Goal: Information Seeking & Learning: Compare options

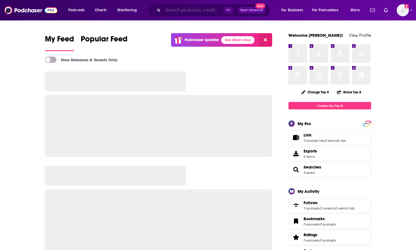
click at [180, 9] on input "Search podcasts, credits, & more..." at bounding box center [193, 10] width 60 height 9
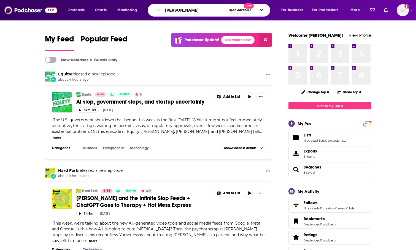
type input "[PERSON_NAME]"
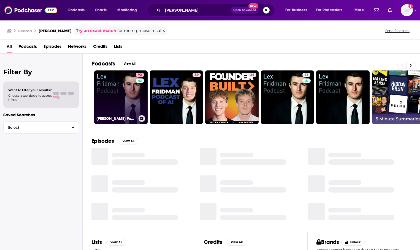
click at [124, 92] on link "92 [PERSON_NAME] Podcast" at bounding box center [120, 96] width 53 height 53
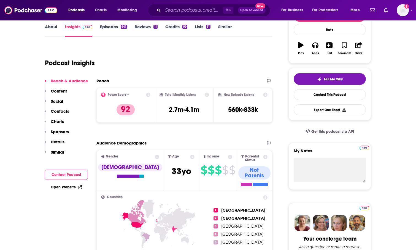
scroll to position [90, 0]
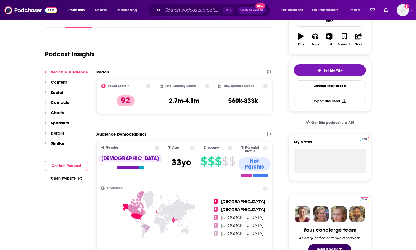
click at [172, 87] on h2 "Total Monthly Listens" at bounding box center [180, 86] width 31 height 4
copy div "Total Monthly Listens"
click at [192, 99] on h3 "2.7m-4.1m" at bounding box center [184, 101] width 31 height 8
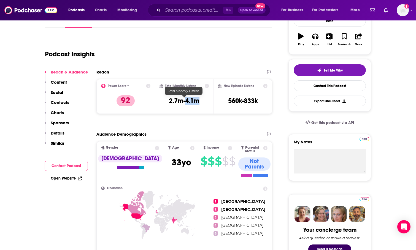
click at [192, 99] on h3 "2.7m-4.1m" at bounding box center [184, 101] width 31 height 8
copy div "2.7m-4.1m"
click at [186, 97] on h3 "2.7m-4.1m" at bounding box center [184, 101] width 31 height 8
drag, startPoint x: 204, startPoint y: 100, endPoint x: 169, endPoint y: 101, distance: 35.6
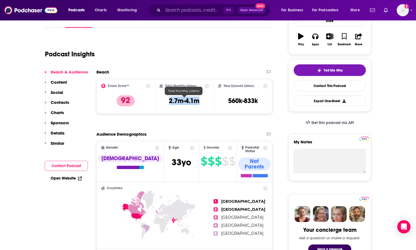
click at [169, 101] on div "Total Monthly Listens 2.7m-4.1m" at bounding box center [185, 96] width 50 height 25
copy h3 "2.7m-4.1m"
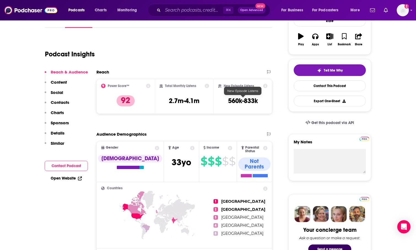
click at [238, 102] on h3 "560k-833k" at bounding box center [243, 101] width 30 height 8
copy div "560k-833k Export One-Sheet"
click at [176, 11] on input "Search podcasts, credits, & more..." at bounding box center [193, 10] width 60 height 9
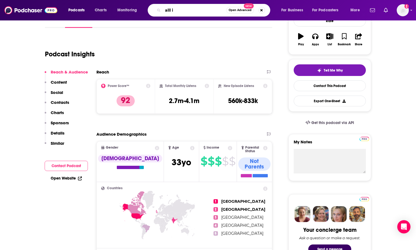
type input "alll in"
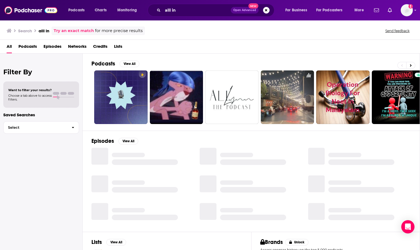
click at [176, 15] on div "alll in Open Advanced New" at bounding box center [211, 10] width 127 height 13
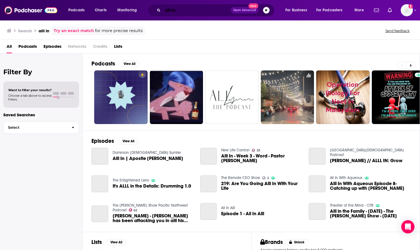
click at [177, 10] on input "alll in" at bounding box center [197, 10] width 68 height 9
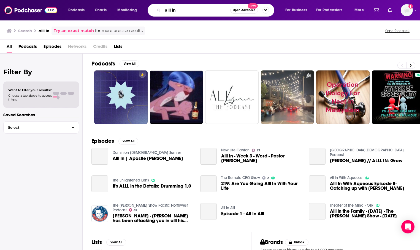
click at [177, 10] on input "alll in" at bounding box center [197, 10] width 68 height 9
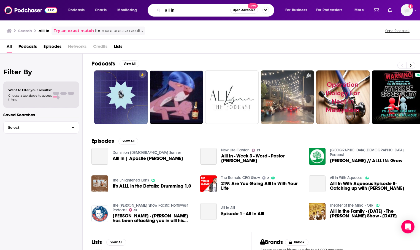
type input "all in"
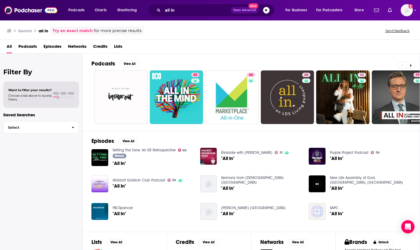
click at [32, 47] on span "Podcasts" at bounding box center [27, 47] width 18 height 11
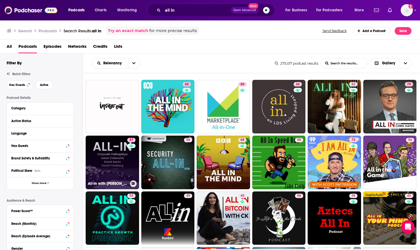
click at [109, 159] on link "87 All-In with [PERSON_NAME], [PERSON_NAME] & [PERSON_NAME]" at bounding box center [112, 161] width 53 height 53
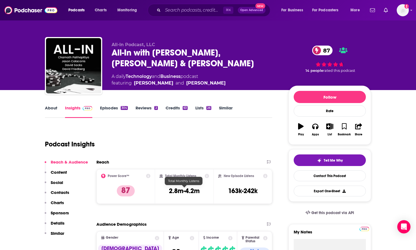
click at [195, 191] on h3 "2.8m-4.2m" at bounding box center [184, 190] width 31 height 8
copy div "2.8m-4.2m"
click at [250, 190] on h3 "163k-242k" at bounding box center [243, 190] width 30 height 8
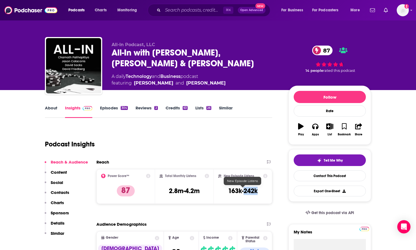
click at [250, 190] on h3 "163k-242k" at bounding box center [243, 190] width 30 height 8
copy div "163k-242k Export One-Sheet"
click at [182, 12] on input "Search podcasts, credits, & more..." at bounding box center [193, 10] width 60 height 9
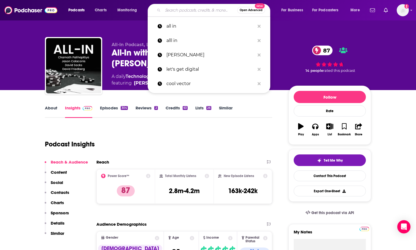
paste input "[PERSON_NAME]"
type input "[PERSON_NAME]"
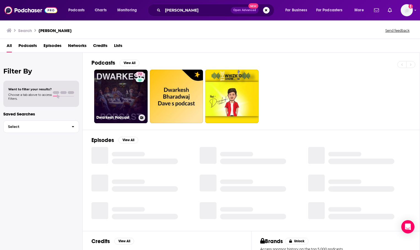
click at [130, 93] on link "72 [PERSON_NAME] Podcast" at bounding box center [120, 95] width 53 height 53
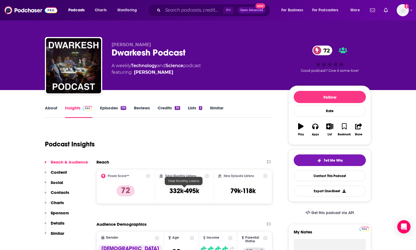
click at [177, 192] on h3 "332k-495k" at bounding box center [185, 190] width 30 height 8
copy div "332k-495k"
click at [245, 189] on h3 "79k-118k" at bounding box center [243, 190] width 25 height 8
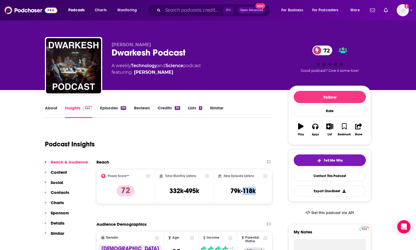
click at [245, 189] on h3 "79k-118k" at bounding box center [243, 190] width 25 height 8
copy div "79k-118k Export One-Sheet"
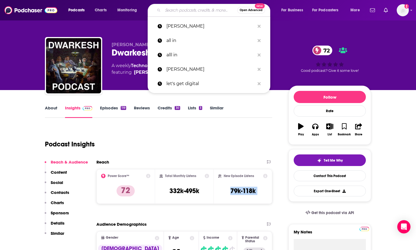
click at [179, 11] on input "Search podcasts, credits, & more..." at bounding box center [200, 10] width 74 height 9
paste input "[PERSON_NAME] Experience"
type input "[PERSON_NAME] Experience"
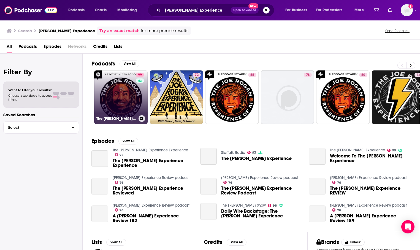
click at [122, 96] on link "99 The [PERSON_NAME] Experience" at bounding box center [120, 96] width 53 height 53
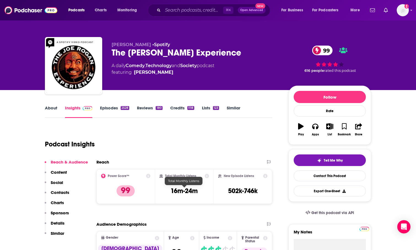
click at [178, 189] on h3 "16m-24m" at bounding box center [184, 190] width 27 height 8
copy div "16m-24m"
click at [244, 188] on h3 "502k-746k" at bounding box center [243, 190] width 30 height 8
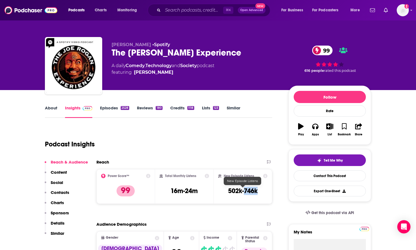
click at [244, 188] on h3 "502k-746k" at bounding box center [243, 190] width 30 height 8
copy div "502k-746k Export One-Sheet"
click at [184, 11] on input "Search podcasts, credits, & more..." at bounding box center [193, 10] width 60 height 9
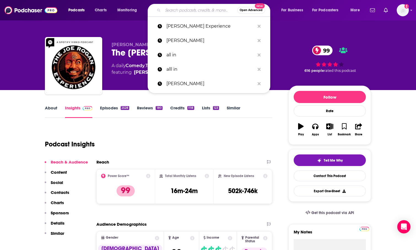
paste input "Cheeky Pint"
type input "Cheeky Pint"
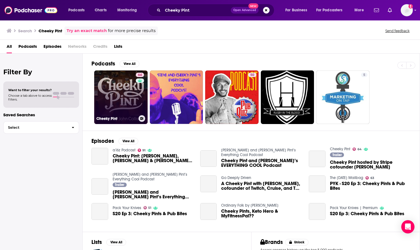
click at [128, 97] on link "64 Cheeky Pint" at bounding box center [120, 96] width 53 height 53
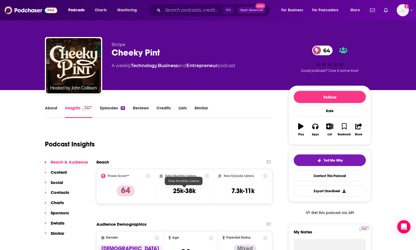
click at [184, 188] on h3 "25k-38k" at bounding box center [184, 190] width 23 height 8
click at [250, 193] on h3 "7.3k-11k" at bounding box center [243, 190] width 23 height 8
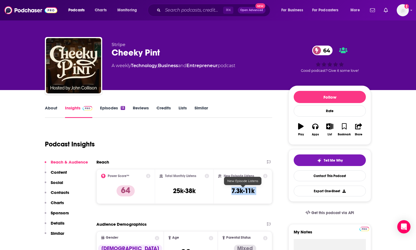
click at [250, 193] on h3 "7.3k-11k" at bounding box center [243, 190] width 23 height 8
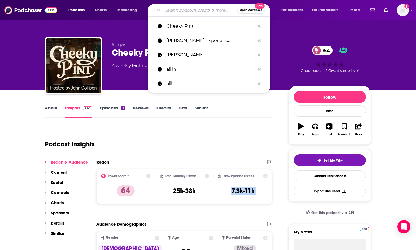
click at [171, 9] on input "Search podcasts, credits, & more..." at bounding box center [200, 10] width 74 height 9
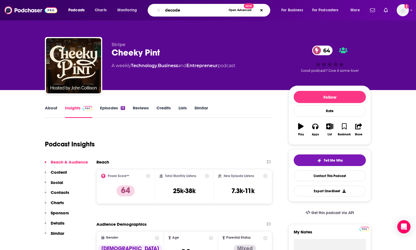
type input "decoder"
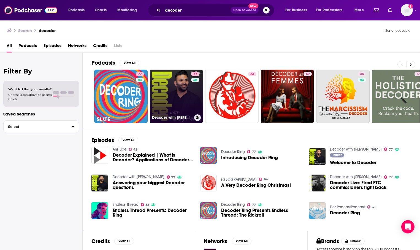
click at [176, 99] on link "77 Decoder with [PERSON_NAME]" at bounding box center [176, 95] width 53 height 53
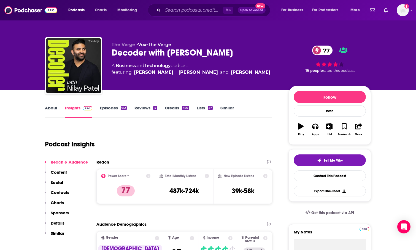
click at [176, 201] on div "Total Monthly Listens 487k-724k" at bounding box center [184, 186] width 59 height 35
click at [182, 192] on h3 "487k-724k" at bounding box center [185, 190] width 30 height 8
click at [239, 189] on h3 "39k-58k" at bounding box center [243, 190] width 23 height 8
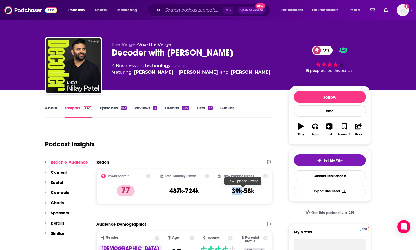
click at [239, 189] on h3 "39k-58k" at bounding box center [243, 190] width 23 height 8
click at [176, 15] on div "⌘ K Open Advanced New" at bounding box center [209, 10] width 123 height 13
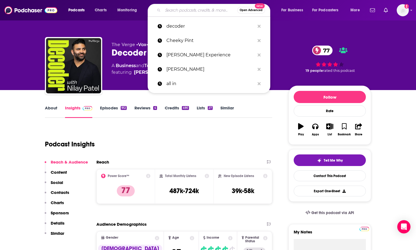
click at [176, 12] on input "Search podcasts, credits, & more..." at bounding box center [200, 10] width 74 height 9
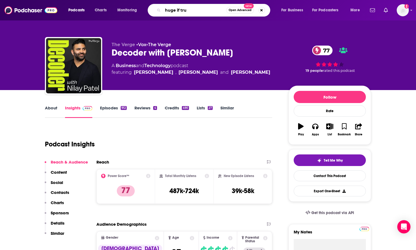
type input "huge if true"
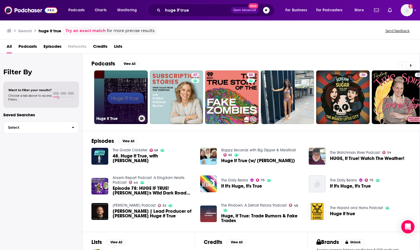
click at [117, 101] on link "Huge If True" at bounding box center [120, 96] width 53 height 53
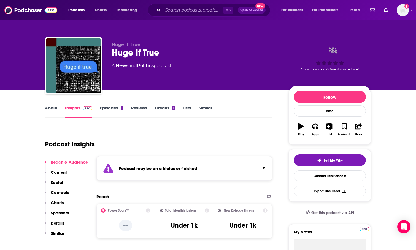
click at [189, 226] on h3 "Under 1k" at bounding box center [184, 225] width 27 height 8
click at [178, 6] on input "Search podcasts, credits, & more..." at bounding box center [193, 10] width 60 height 9
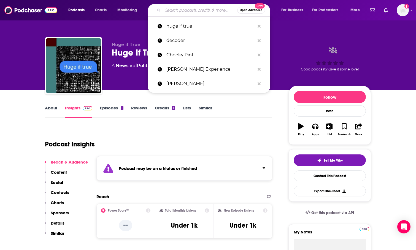
paste input "WIRED [GEOGRAPHIC_DATA]"
type input "WIRED [GEOGRAPHIC_DATA]"
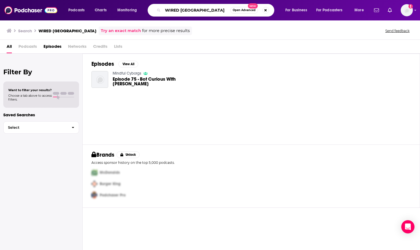
drag, startPoint x: 182, startPoint y: 11, endPoint x: 146, endPoint y: 11, distance: 35.3
click at [146, 11] on div "Podcasts Charts Monitoring WIRED Uncanney Valley Open Advanced New For Business…" at bounding box center [217, 10] width 305 height 13
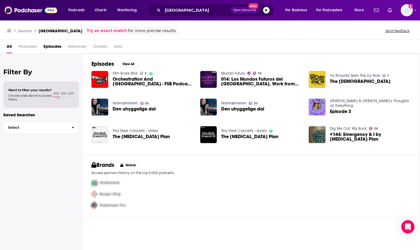
click at [24, 47] on span "Podcasts" at bounding box center [27, 47] width 18 height 11
click at [27, 45] on span "Podcasts" at bounding box center [27, 47] width 18 height 11
click at [199, 14] on input "[GEOGRAPHIC_DATA]" at bounding box center [197, 10] width 68 height 9
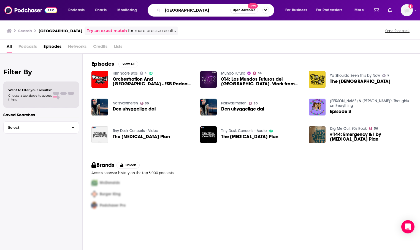
click at [200, 12] on input "[GEOGRAPHIC_DATA]" at bounding box center [197, 10] width 68 height 9
click at [183, 12] on input "[GEOGRAPHIC_DATA]" at bounding box center [197, 10] width 68 height 9
type input "[GEOGRAPHIC_DATA]"
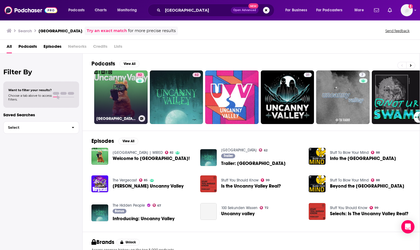
click at [134, 100] on link "82 [GEOGRAPHIC_DATA] | WIRED" at bounding box center [120, 96] width 53 height 53
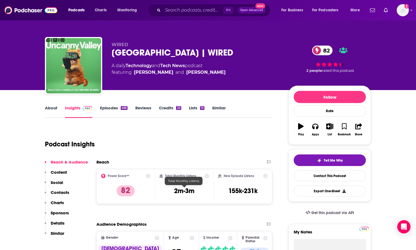
click at [186, 191] on h3 "2m-3m" at bounding box center [184, 190] width 20 height 8
click at [237, 191] on h3 "155k-231k" at bounding box center [243, 190] width 29 height 8
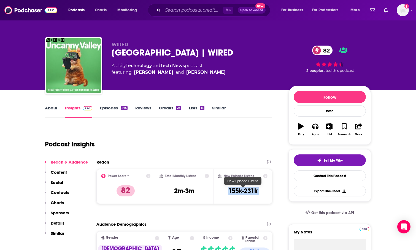
click at [237, 191] on h3 "155k-231k" at bounding box center [243, 190] width 29 height 8
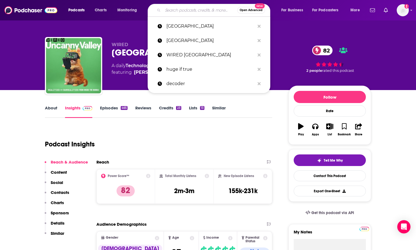
click at [175, 9] on input "Search podcasts, credits, & more..." at bounding box center [200, 10] width 74 height 9
paste input "The Big Interview"
type input "The Big Interview"
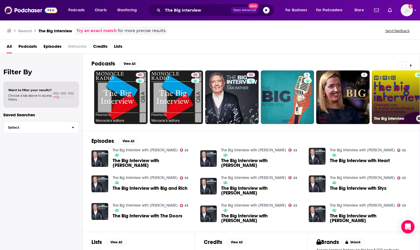
click at [385, 101] on link "The Big Interview" at bounding box center [398, 96] width 53 height 53
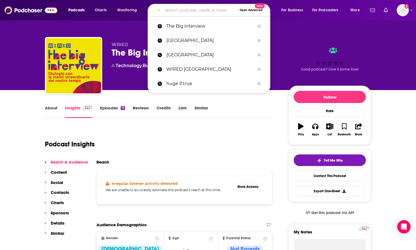
click at [170, 8] on input "Search podcasts, credits, & more..." at bounding box center [200, 10] width 74 height 9
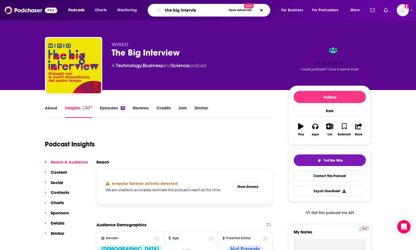
type input "the big interview"
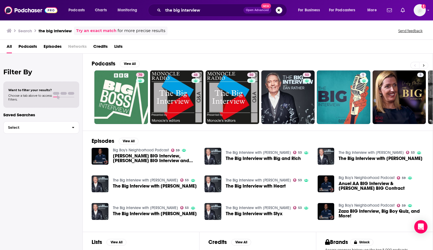
click at [416, 64] on icon at bounding box center [423, 65] width 2 height 4
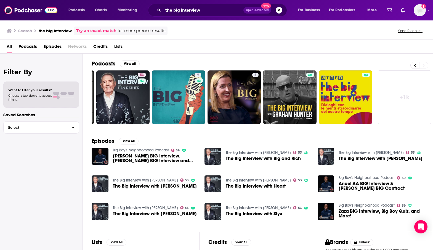
scroll to position [0, 165]
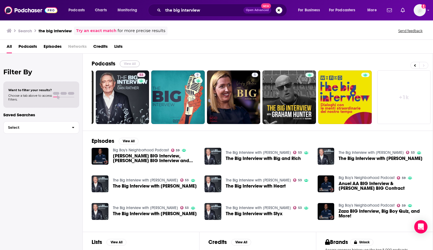
click at [127, 64] on button "View All" at bounding box center [130, 63] width 20 height 7
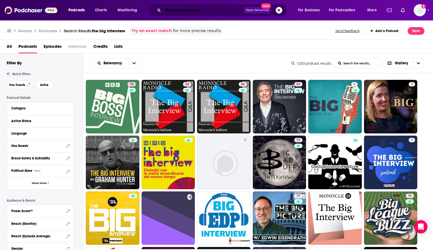
click at [193, 9] on input "the big interview" at bounding box center [203, 10] width 80 height 9
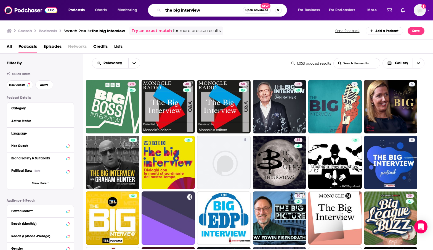
click at [193, 9] on input "the big interview" at bounding box center [203, 10] width 80 height 9
paste input "Axios 1 Big Thing"
type input "Axios 1 Big Thing"
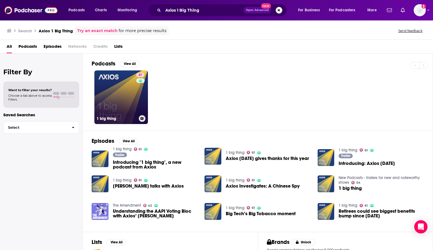
click at [108, 93] on link "61 1 big thing" at bounding box center [120, 96] width 53 height 53
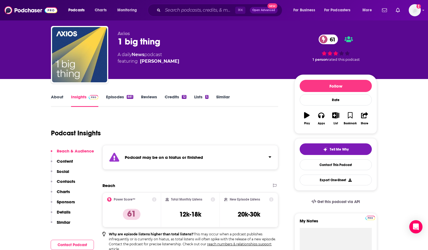
scroll to position [11, 0]
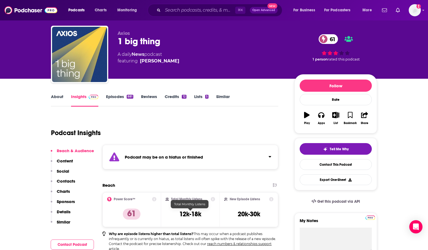
click at [195, 214] on h3 "12k-18k" at bounding box center [190, 214] width 22 height 8
click at [251, 210] on h3 "20k-30k" at bounding box center [249, 214] width 23 height 8
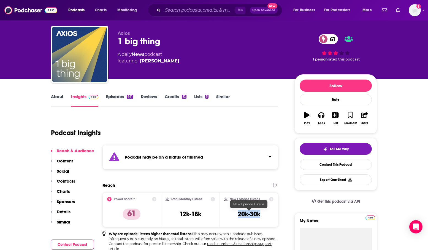
click at [251, 210] on h3 "20k-30k" at bounding box center [249, 214] width 23 height 8
click at [190, 9] on input "Search podcasts, credits, & more..." at bounding box center [199, 10] width 73 height 9
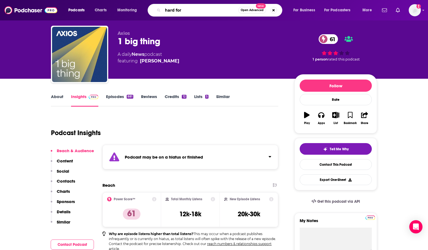
type input "hard fork"
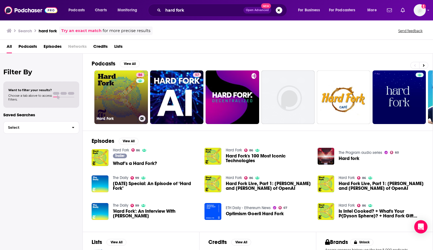
click at [129, 94] on link "86 Hard Fork" at bounding box center [120, 96] width 53 height 53
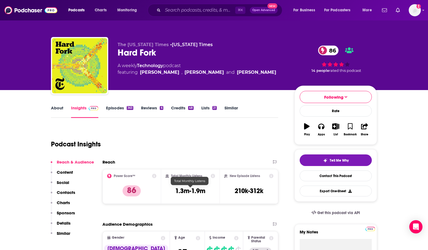
click at [179, 191] on h3 "1.3m-1.9m" at bounding box center [190, 190] width 30 height 8
click at [262, 191] on h3 "210k-312k" at bounding box center [249, 190] width 29 height 8
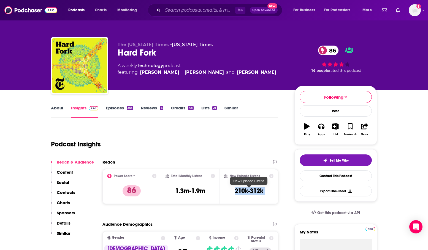
click at [262, 191] on h3 "210k-312k" at bounding box center [249, 190] width 29 height 8
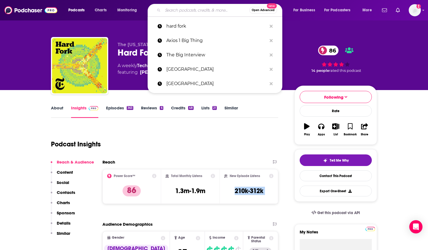
click at [201, 12] on input "Search podcasts, credits, & more..." at bounding box center [206, 10] width 87 height 9
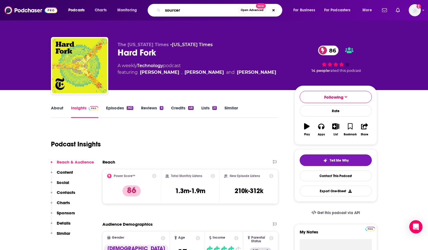
type input "sourcery"
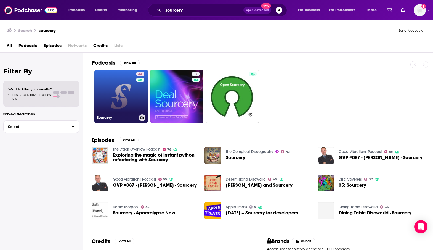
click at [115, 105] on link "44 Sourcery" at bounding box center [120, 95] width 53 height 53
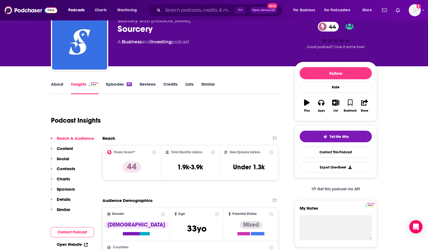
scroll to position [33, 0]
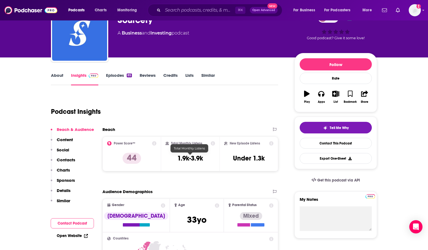
click at [195, 156] on h3 "1.9k-3.9k" at bounding box center [191, 158] width 26 height 8
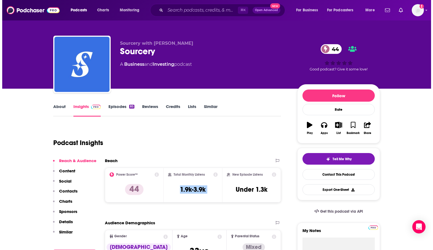
scroll to position [0, 0]
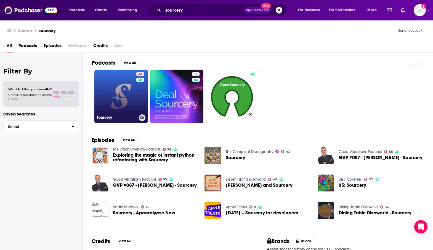
click at [119, 96] on link "44 Sourcery" at bounding box center [120, 95] width 53 height 53
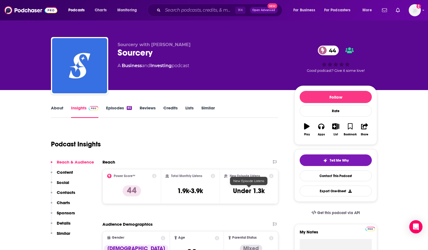
click at [253, 191] on h3 "Under 1.3k" at bounding box center [249, 190] width 32 height 8
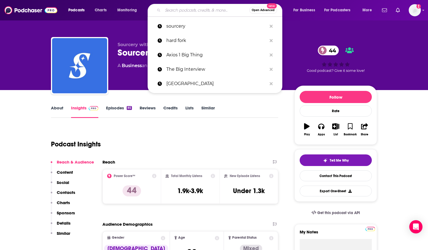
click at [186, 13] on input "Search podcasts, credits, & more..." at bounding box center [206, 10] width 87 height 9
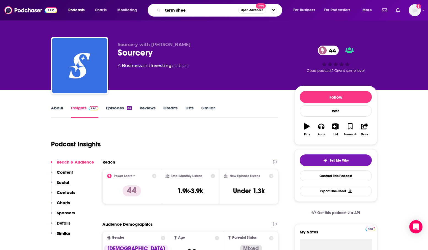
type input "term sheet"
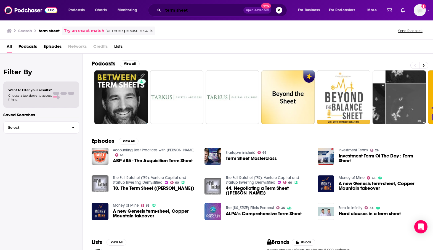
click at [176, 9] on input "term sheet" at bounding box center [203, 10] width 80 height 9
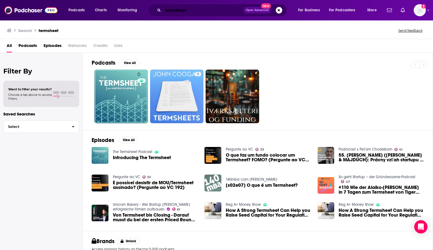
click at [177, 10] on input "termsheet" at bounding box center [203, 10] width 80 height 9
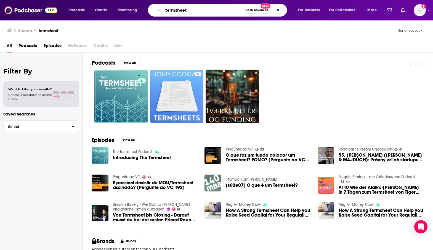
click at [176, 11] on input "termsheet" at bounding box center [203, 10] width 80 height 9
click at [175, 10] on input "termsheet" at bounding box center [203, 10] width 80 height 9
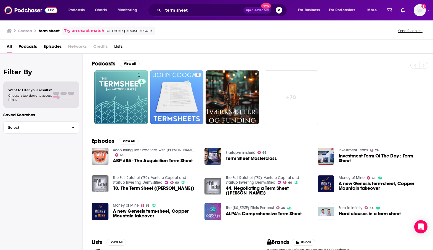
click at [26, 44] on span "Podcasts" at bounding box center [27, 47] width 18 height 11
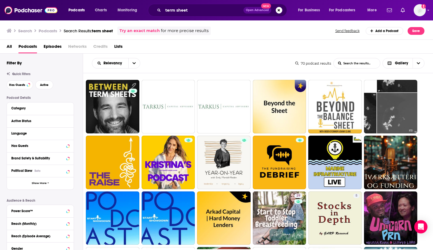
click at [180, 18] on div "Podcasts Charts Monitoring term sheet Open Advanced New For Business For Podcas…" at bounding box center [216, 10] width 433 height 20
click at [182, 13] on input "term sheet" at bounding box center [203, 10] width 80 height 9
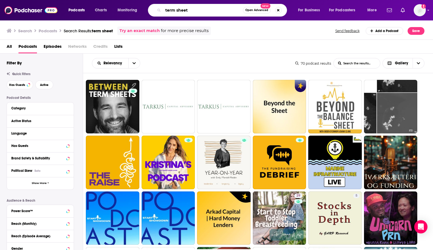
click at [182, 13] on input "term sheet" at bounding box center [203, 10] width 80 height 9
paste input "Marketplace Tech"
type input "Marketplace Tech"
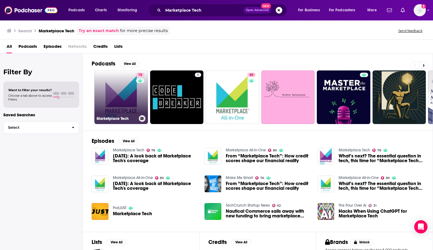
click at [126, 105] on link "78 Marketplace Tech" at bounding box center [120, 96] width 53 height 53
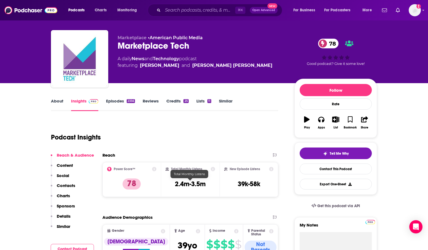
scroll to position [12, 0]
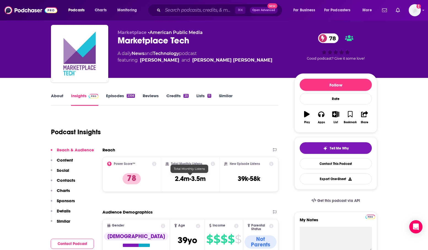
click at [198, 182] on h3 "2.4m-3.5m" at bounding box center [190, 178] width 31 height 8
click at [196, 178] on h3 "2.4m-3.5m" at bounding box center [190, 178] width 31 height 8
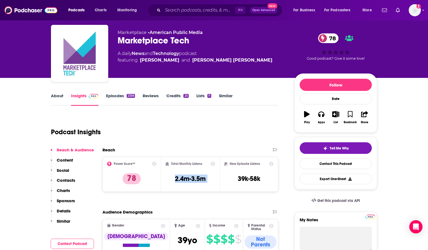
click at [246, 180] on h3 "39k-58k" at bounding box center [249, 178] width 23 height 8
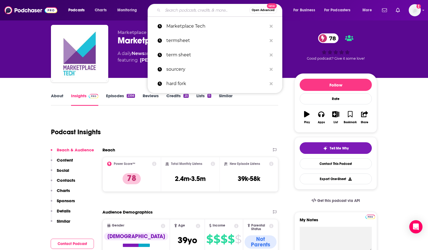
click at [188, 14] on input "Search podcasts, credits, & more..." at bounding box center [206, 10] width 87 height 9
paste input "The Times Tech"
type input "The Times Tech"
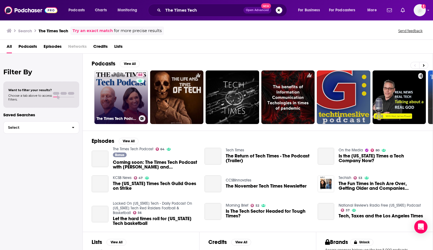
click at [110, 103] on link "64 The Times Tech Podcast" at bounding box center [120, 96] width 53 height 53
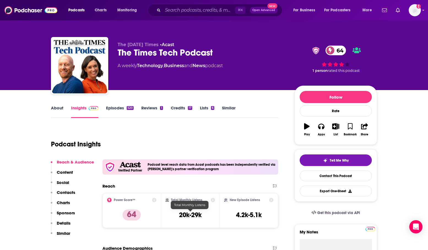
click at [194, 214] on h3 "20k-29k" at bounding box center [190, 214] width 23 height 8
click at [250, 212] on h3 "4.2k-5.1k" at bounding box center [249, 214] width 26 height 8
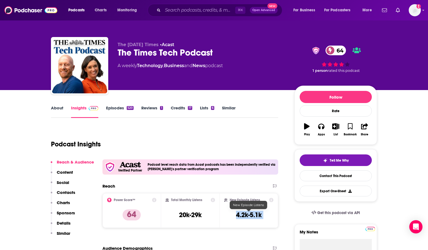
click at [250, 212] on h3 "4.2k-5.1k" at bounding box center [249, 214] width 26 height 8
